Goal: Information Seeking & Learning: Learn about a topic

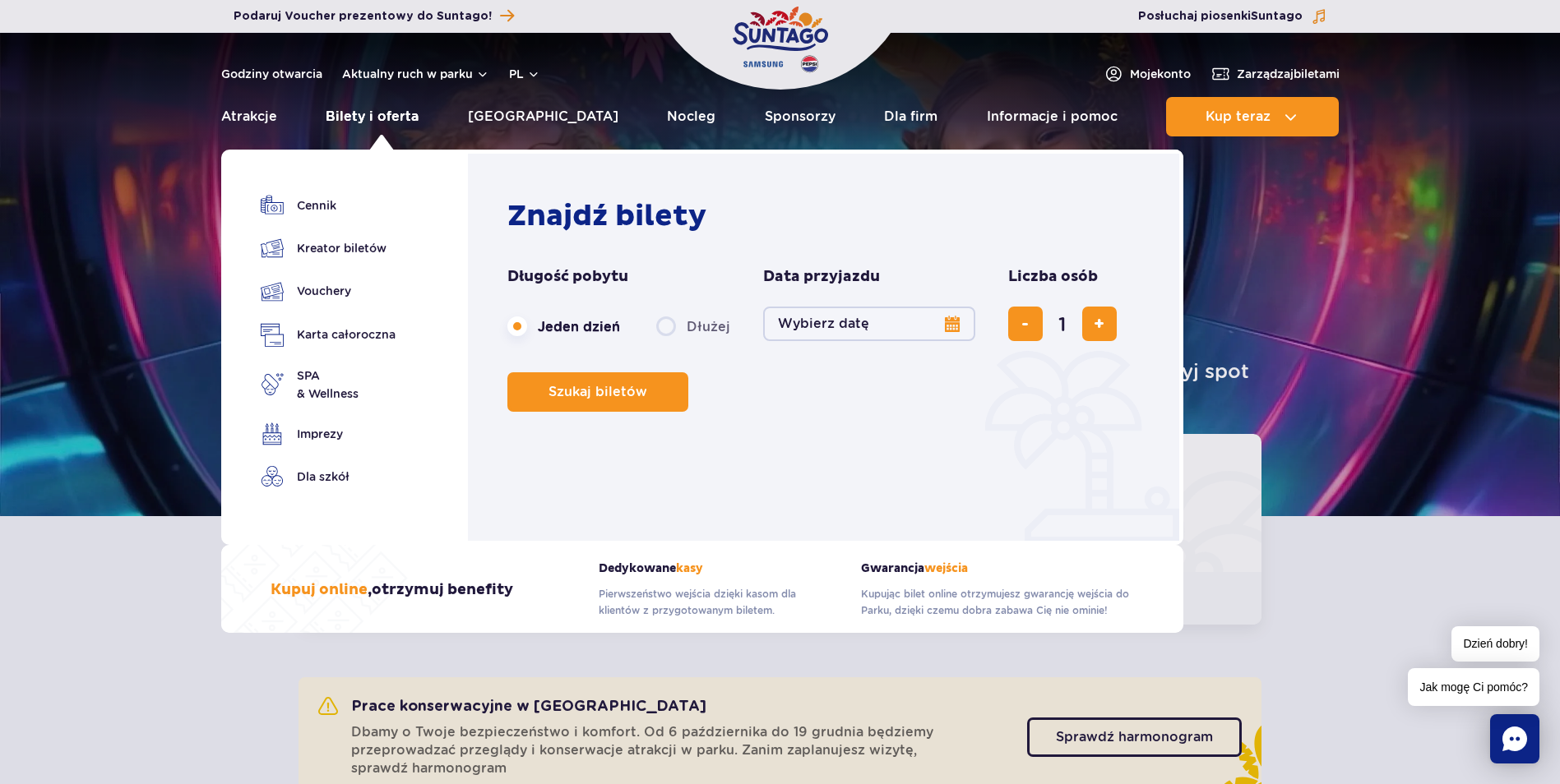
click at [394, 114] on link "Bilety i oferta" at bounding box center [371, 116] width 93 height 39
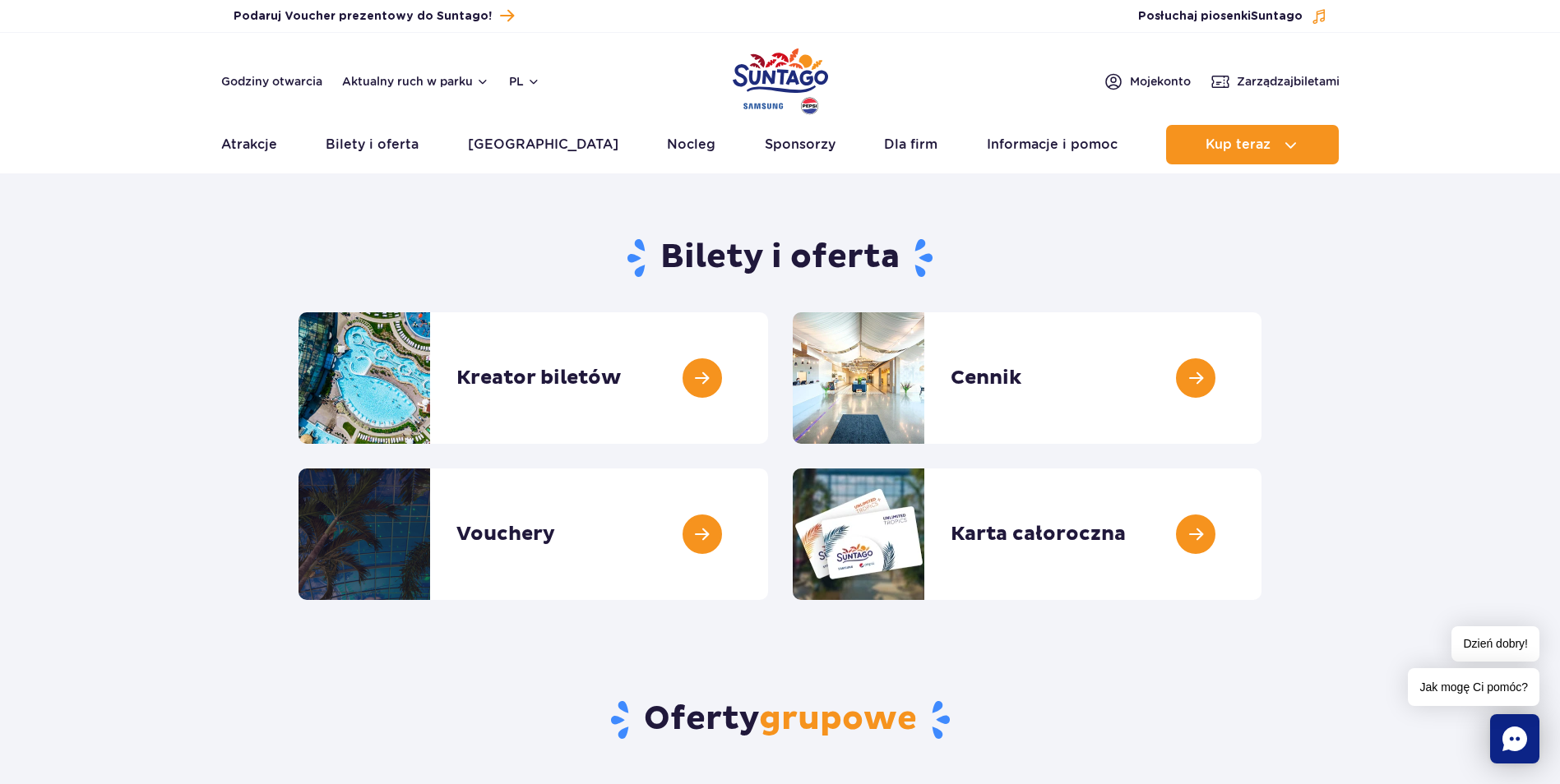
click at [760, 77] on img "Park of Poland" at bounding box center [780, 81] width 95 height 75
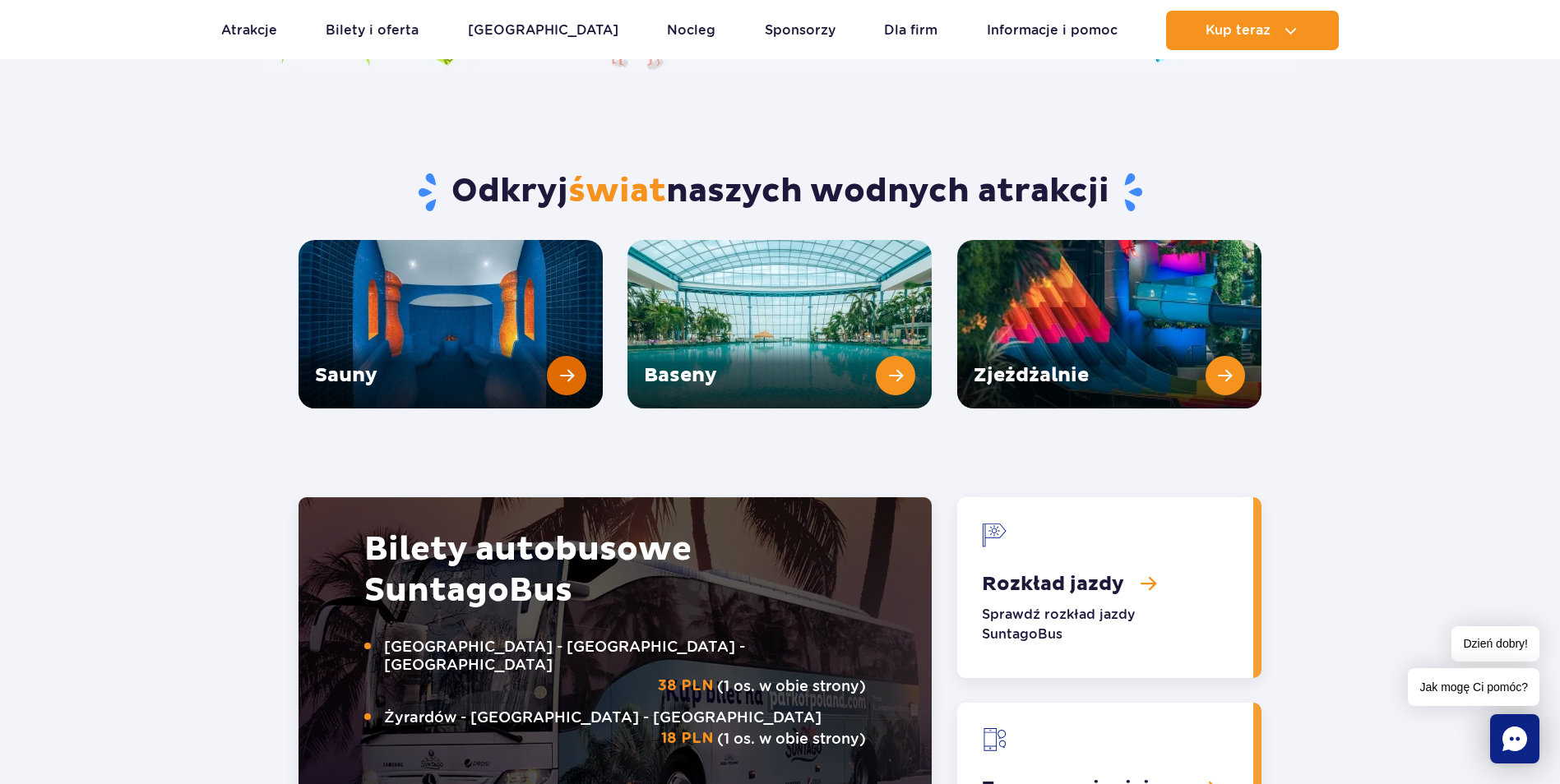
scroll to position [2181, 0]
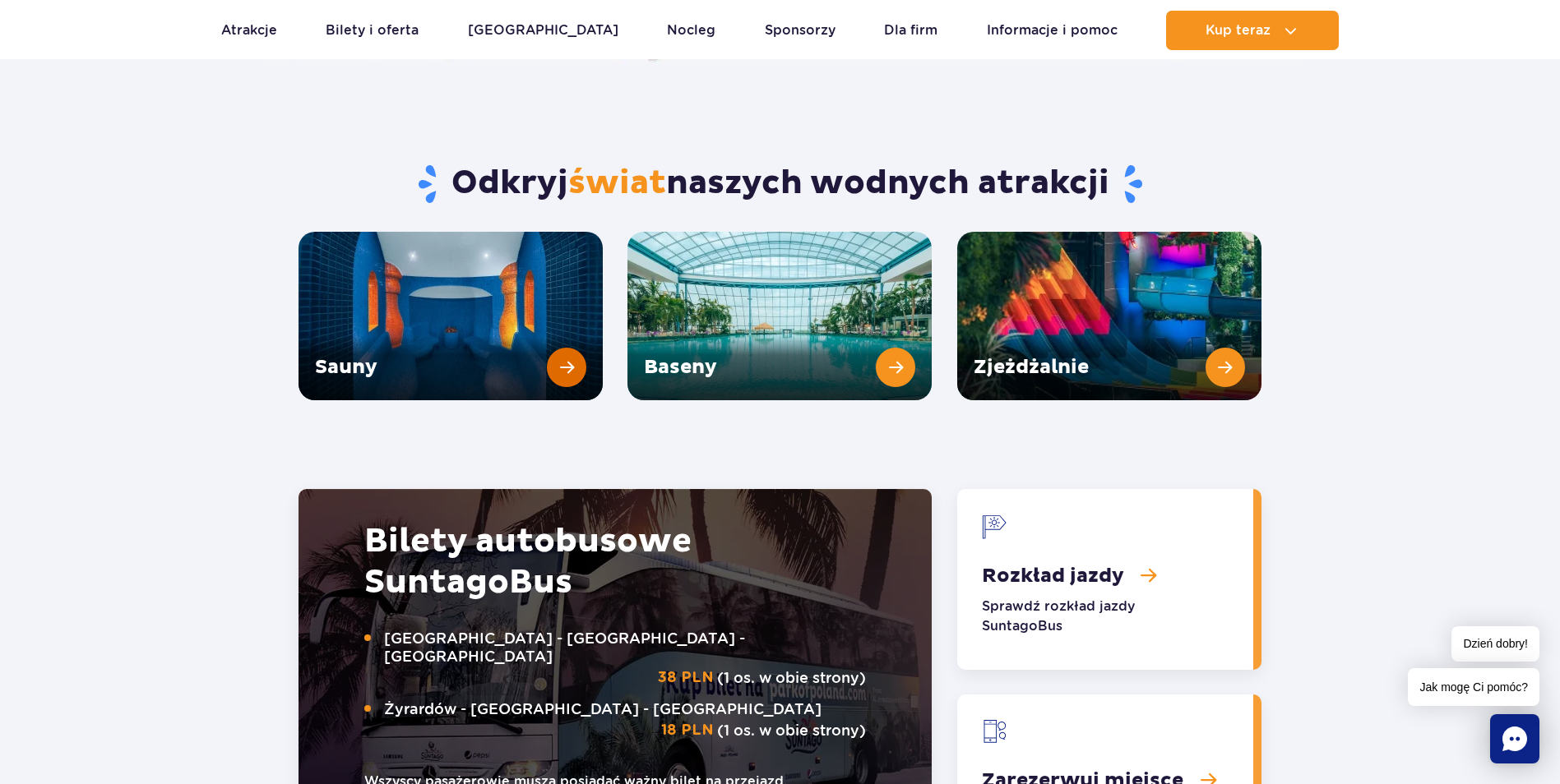
click at [412, 258] on link "Sauny" at bounding box center [450, 316] width 304 height 169
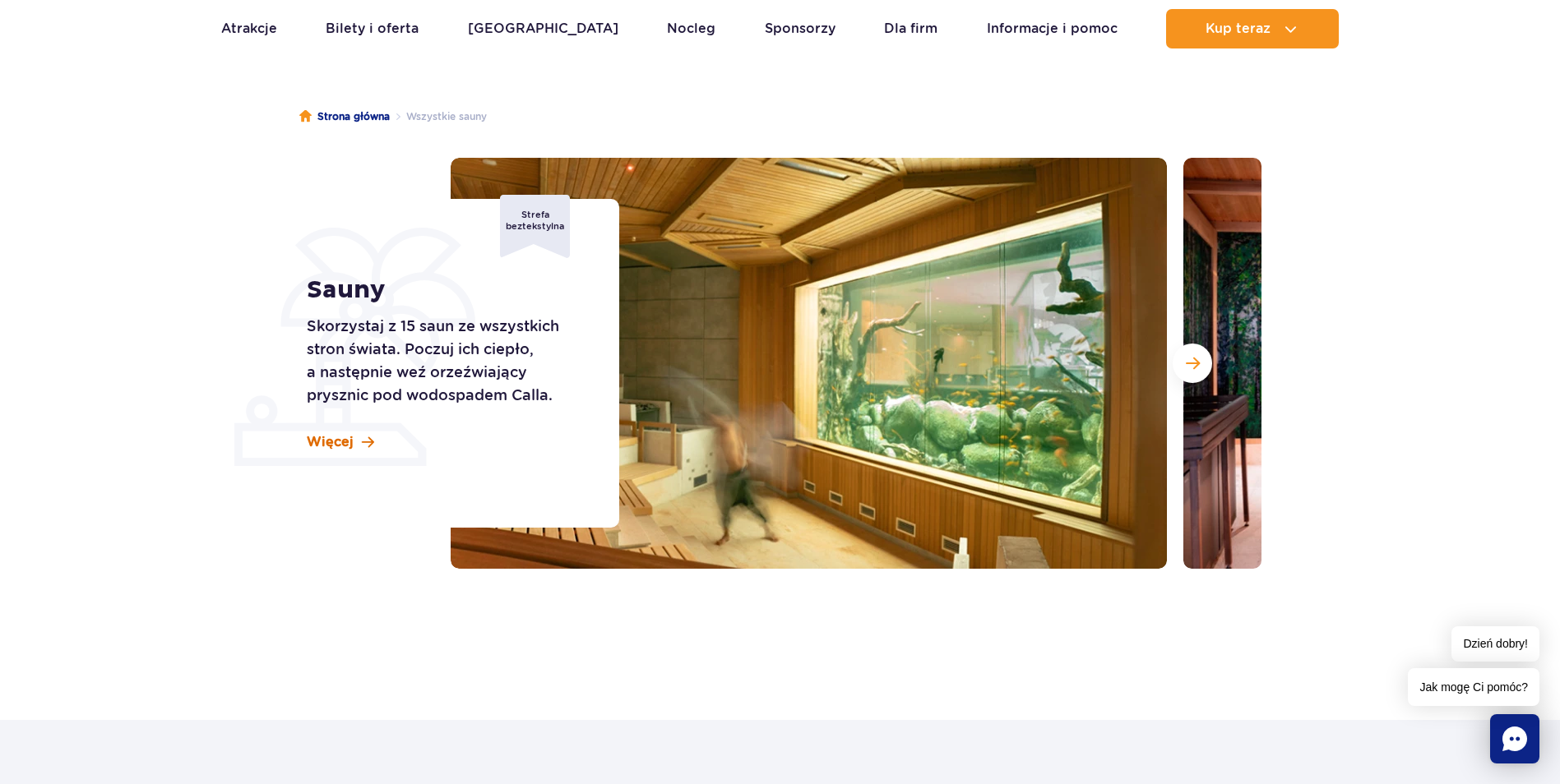
click at [330, 443] on span "Więcej" at bounding box center [329, 442] width 47 height 18
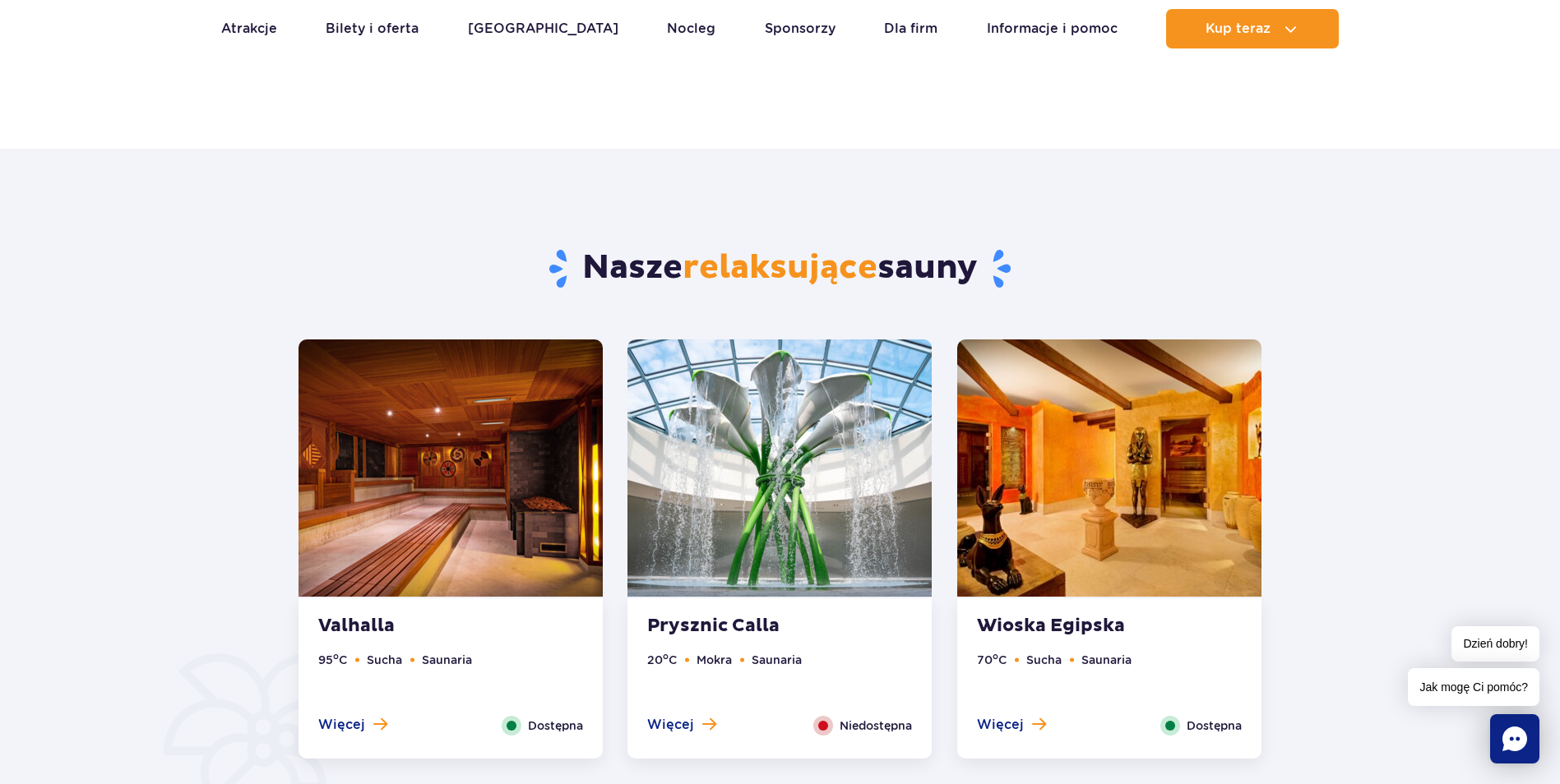
scroll to position [666, 0]
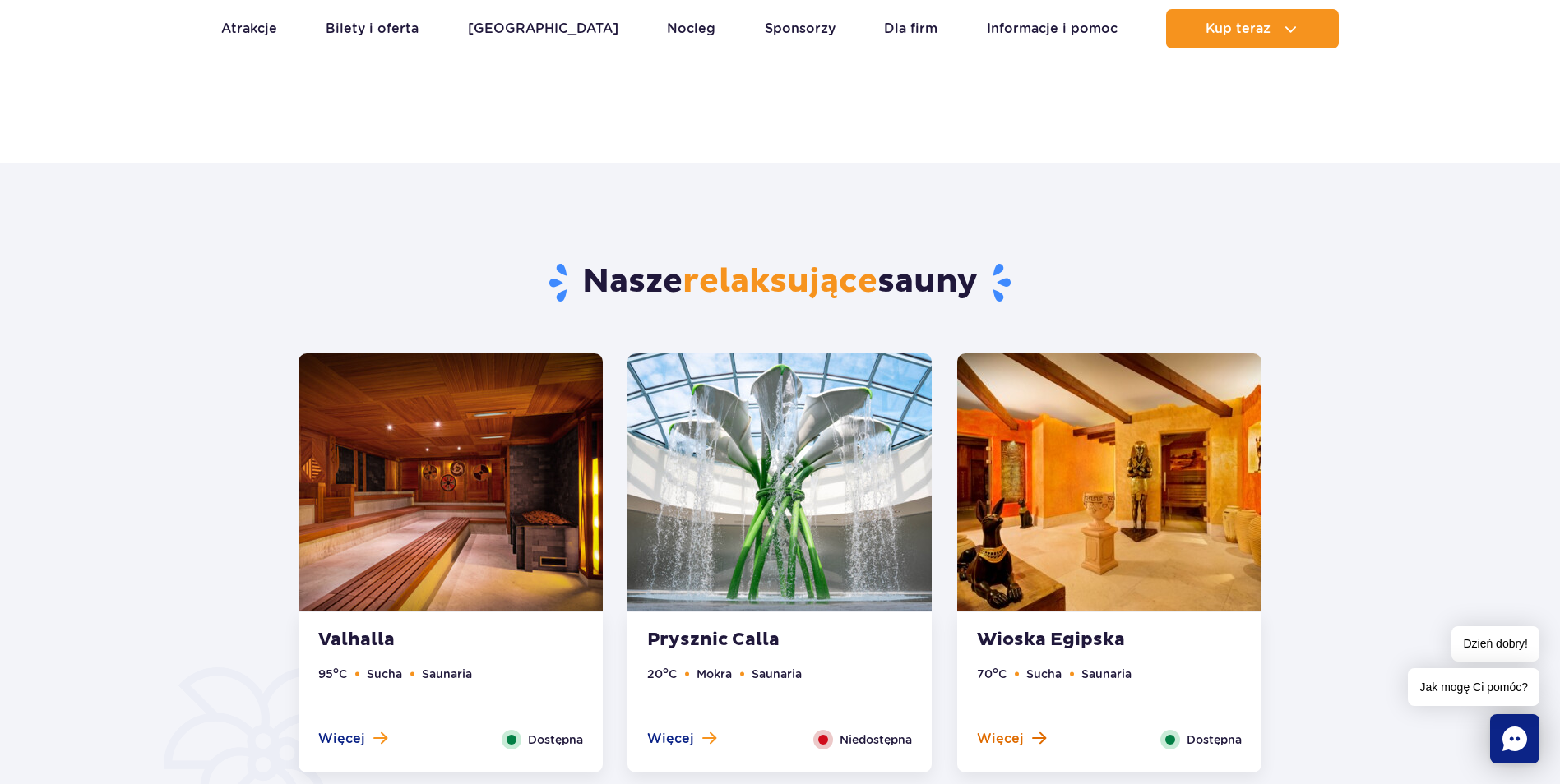
click at [1010, 740] on span "Więcej" at bounding box center [1000, 738] width 47 height 18
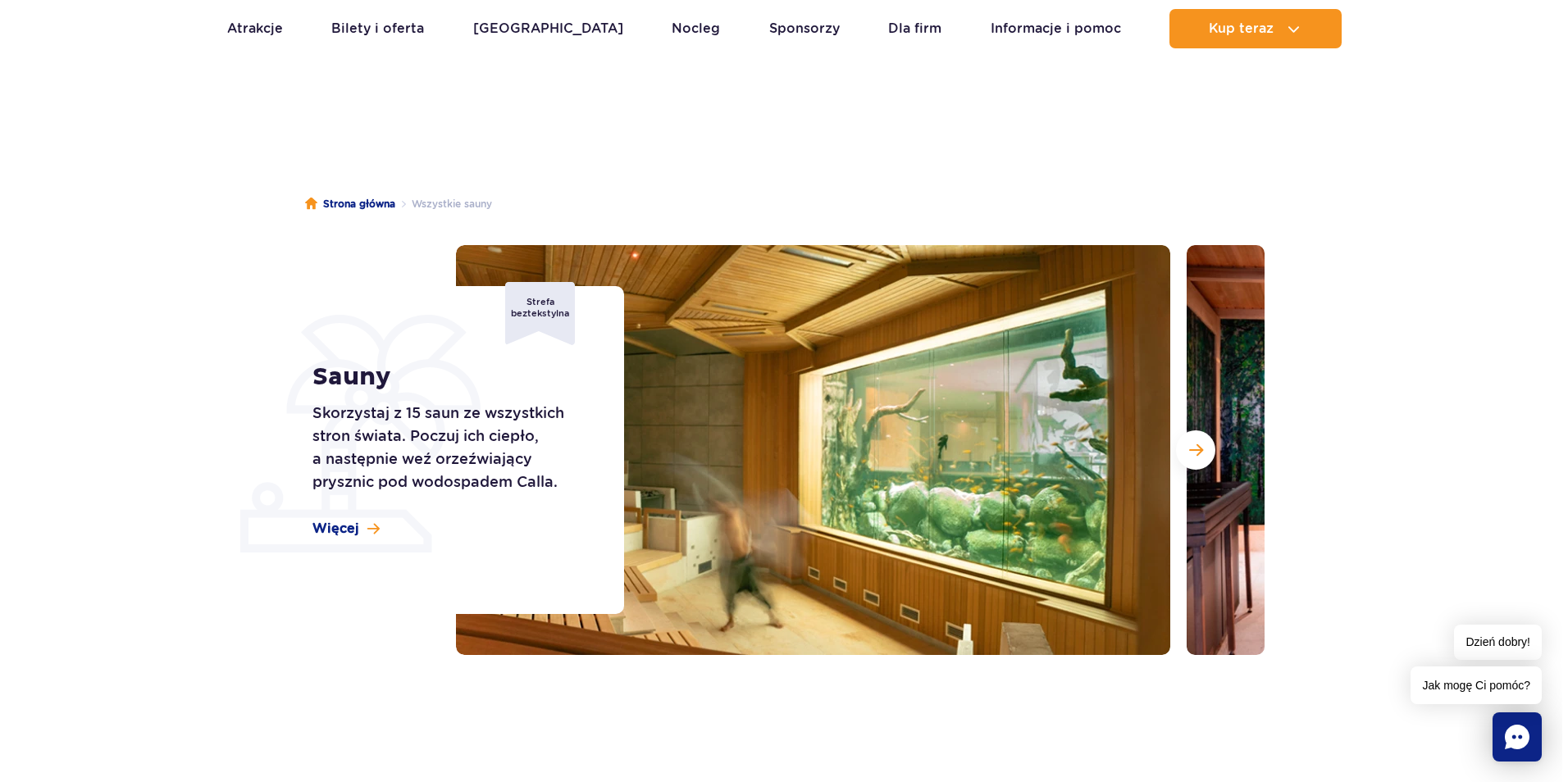
scroll to position [0, 0]
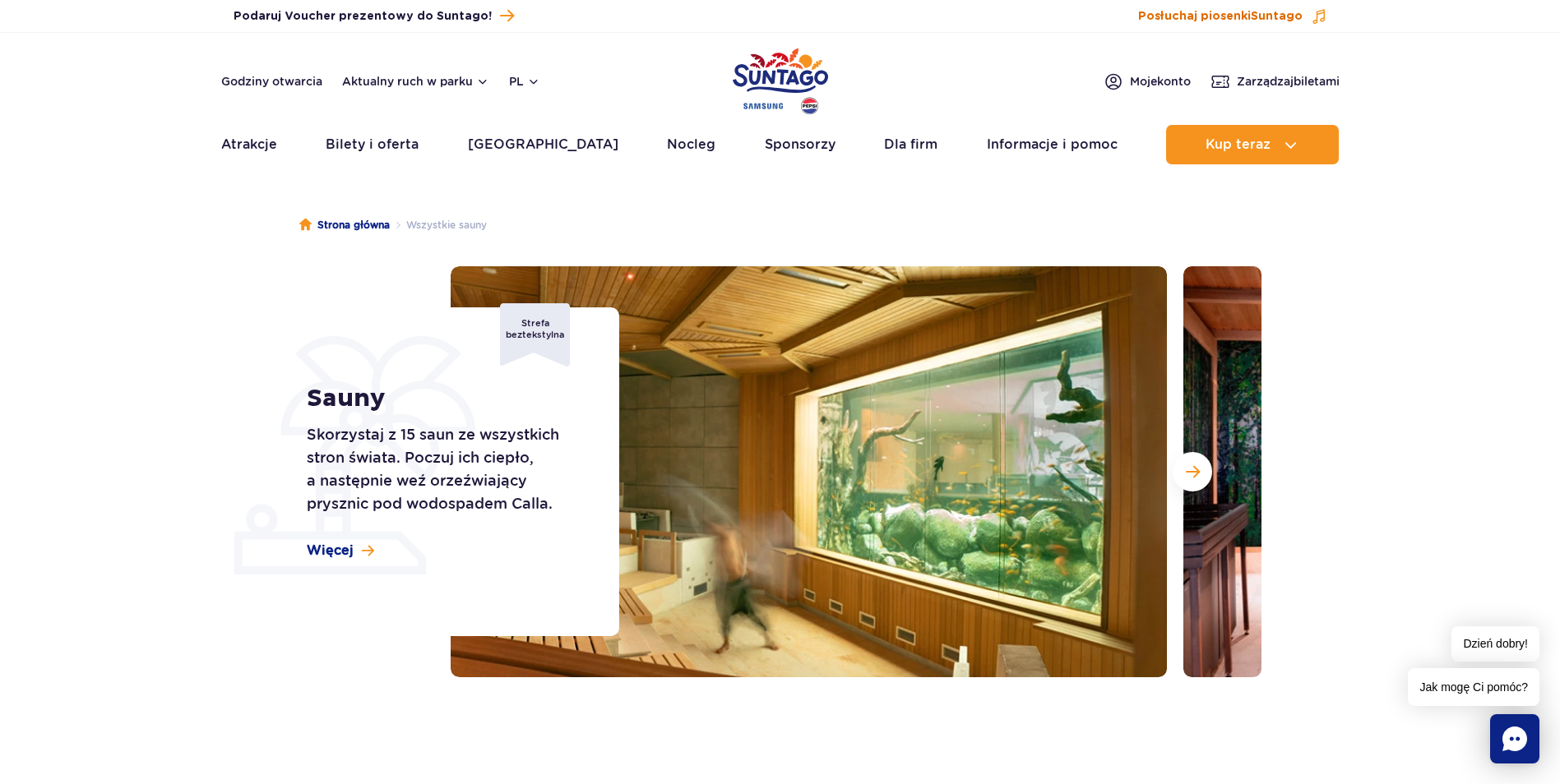
click at [1319, 19] on span at bounding box center [1319, 16] width 16 height 16
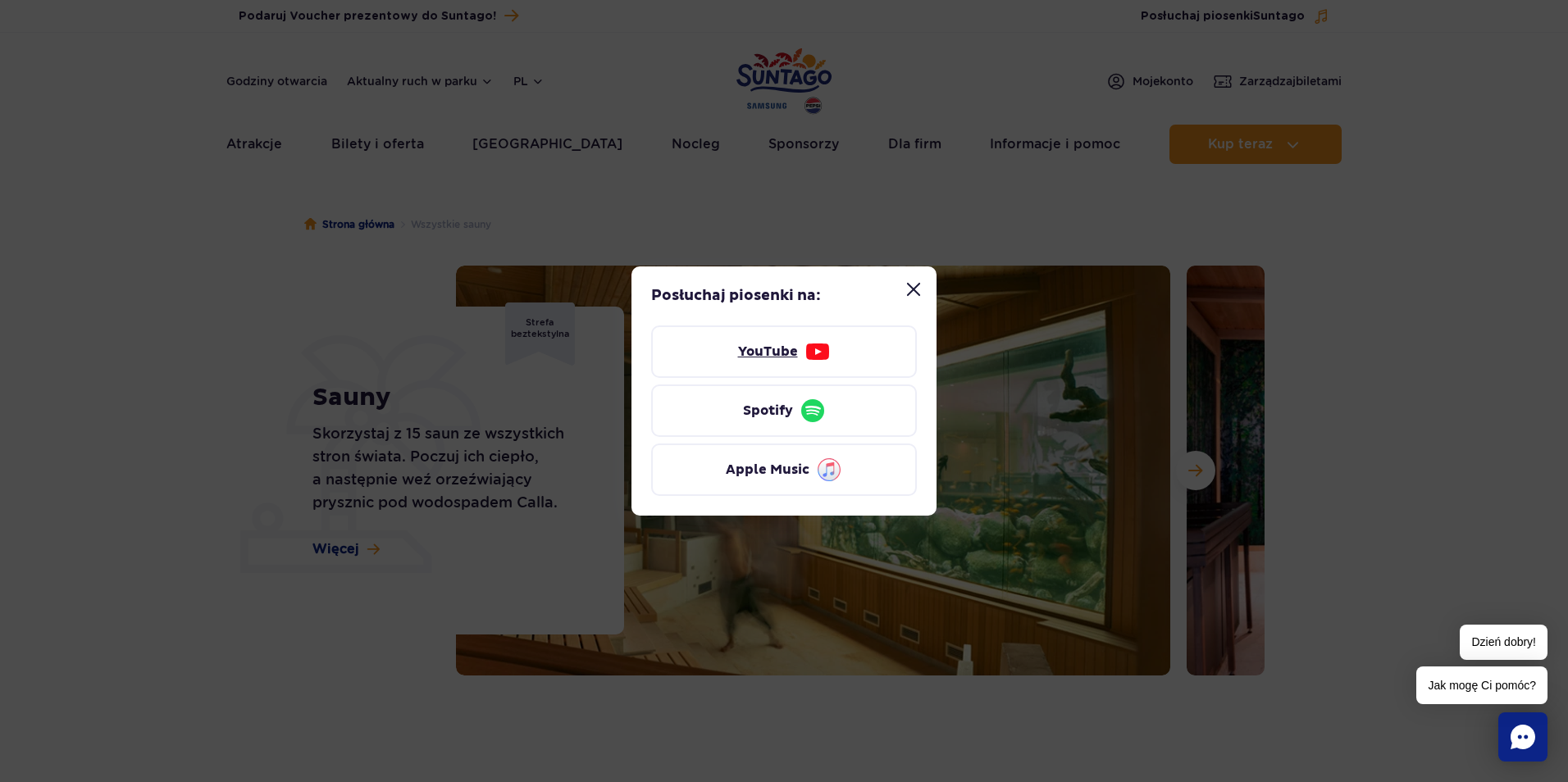
click at [771, 356] on link "YouTube" at bounding box center [783, 351] width 265 height 52
